Goal: Navigation & Orientation: Find specific page/section

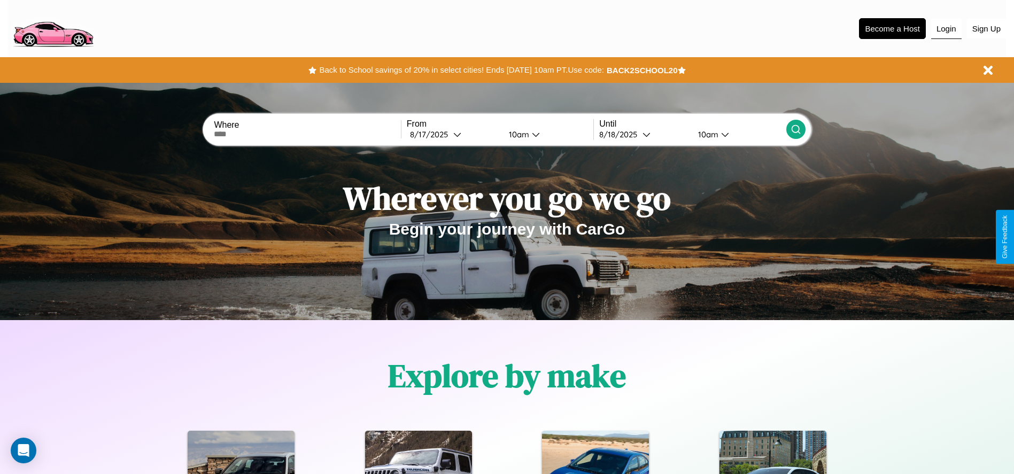
click at [946, 28] on button "Login" at bounding box center [946, 29] width 30 height 20
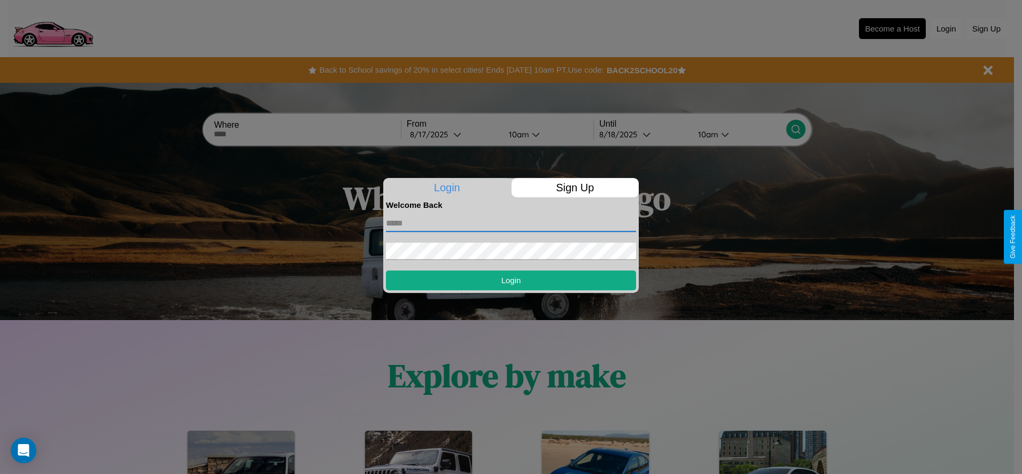
click at [511, 223] on input "text" at bounding box center [511, 223] width 250 height 17
type input "**********"
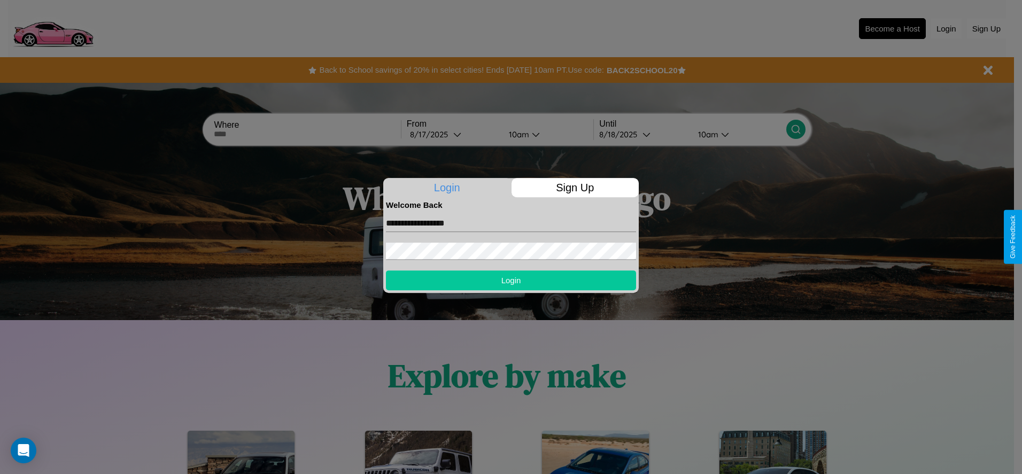
click at [511, 280] on button "Login" at bounding box center [511, 280] width 250 height 20
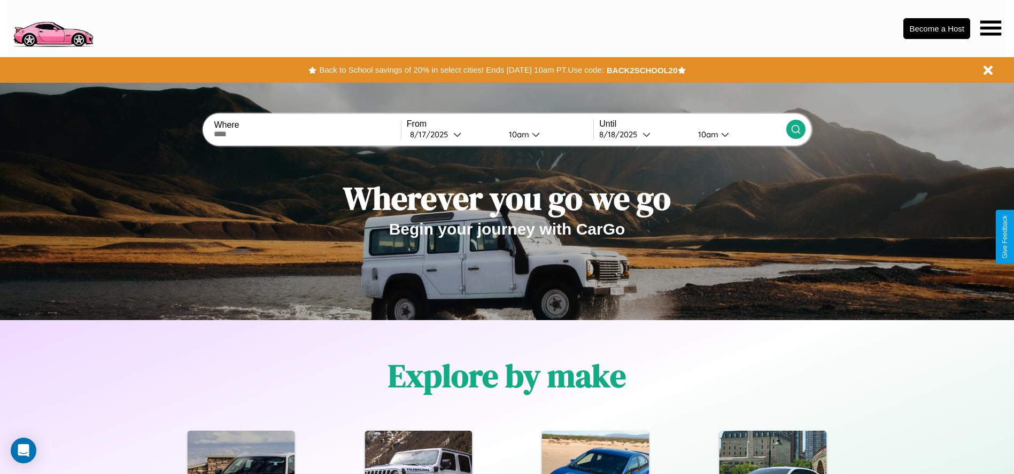
click at [990, 28] on icon at bounding box center [990, 27] width 21 height 15
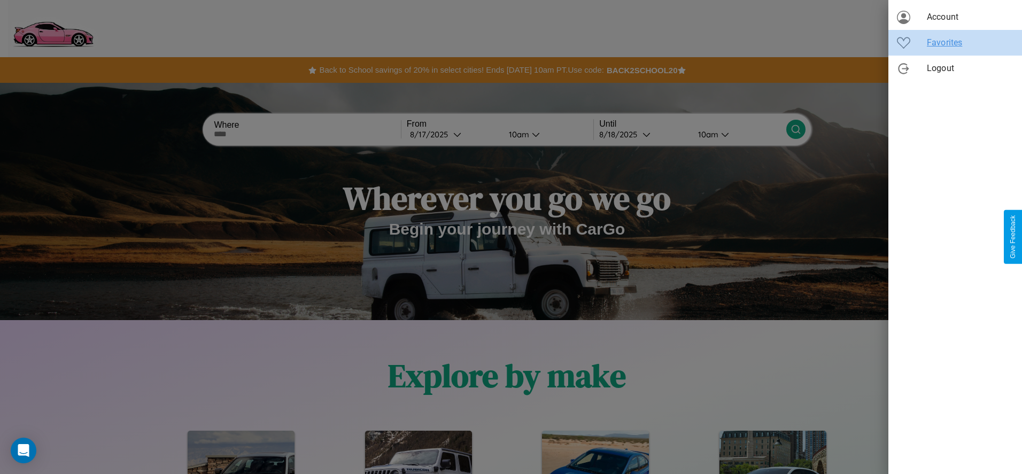
click at [955, 43] on span "Favorites" at bounding box center [970, 42] width 87 height 13
